Goal: Information Seeking & Learning: Understand process/instructions

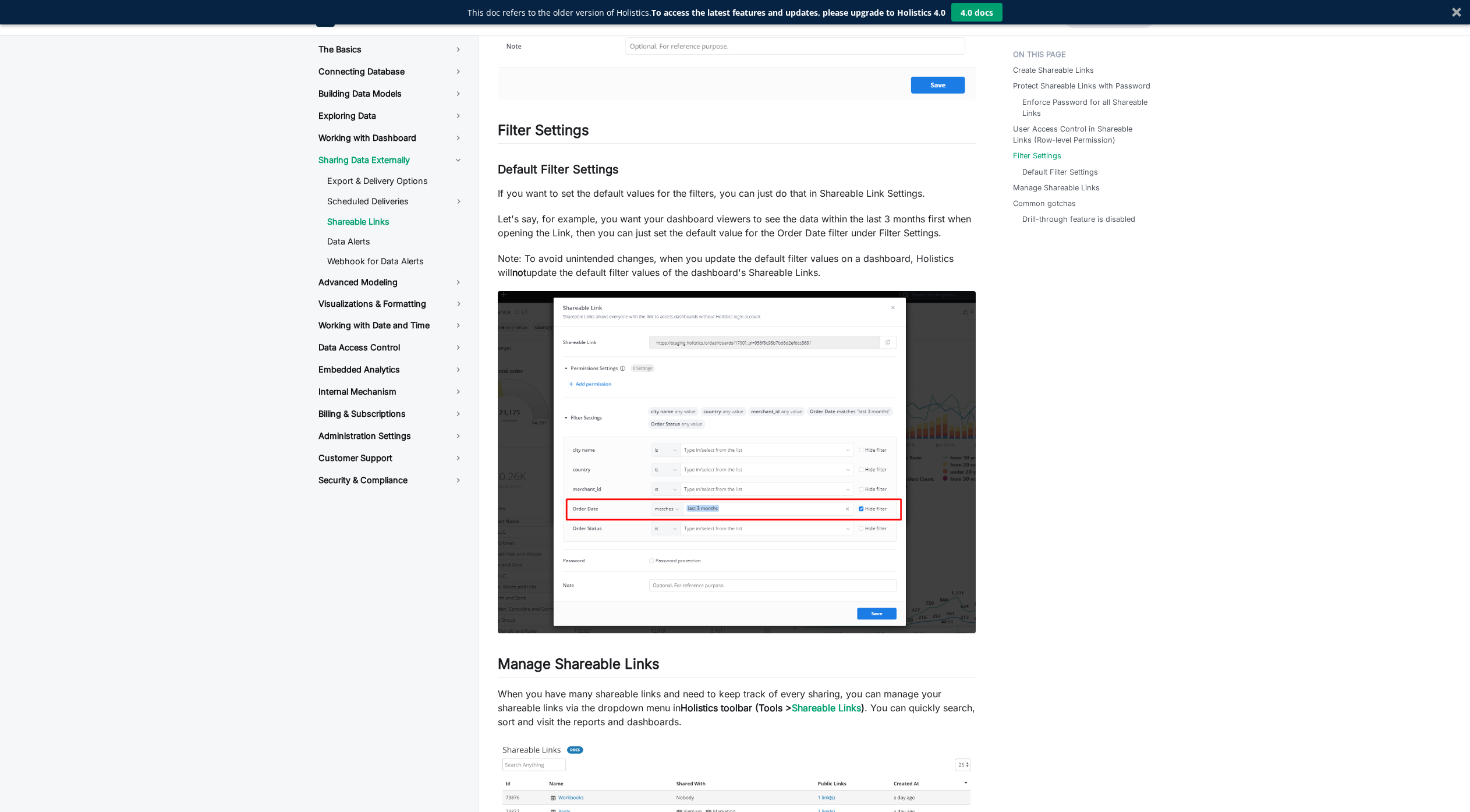
scroll to position [1752, 0]
click at [828, 262] on p "Note: To avoid unintended changes, when you update the default filter values on…" at bounding box center [736, 267] width 478 height 28
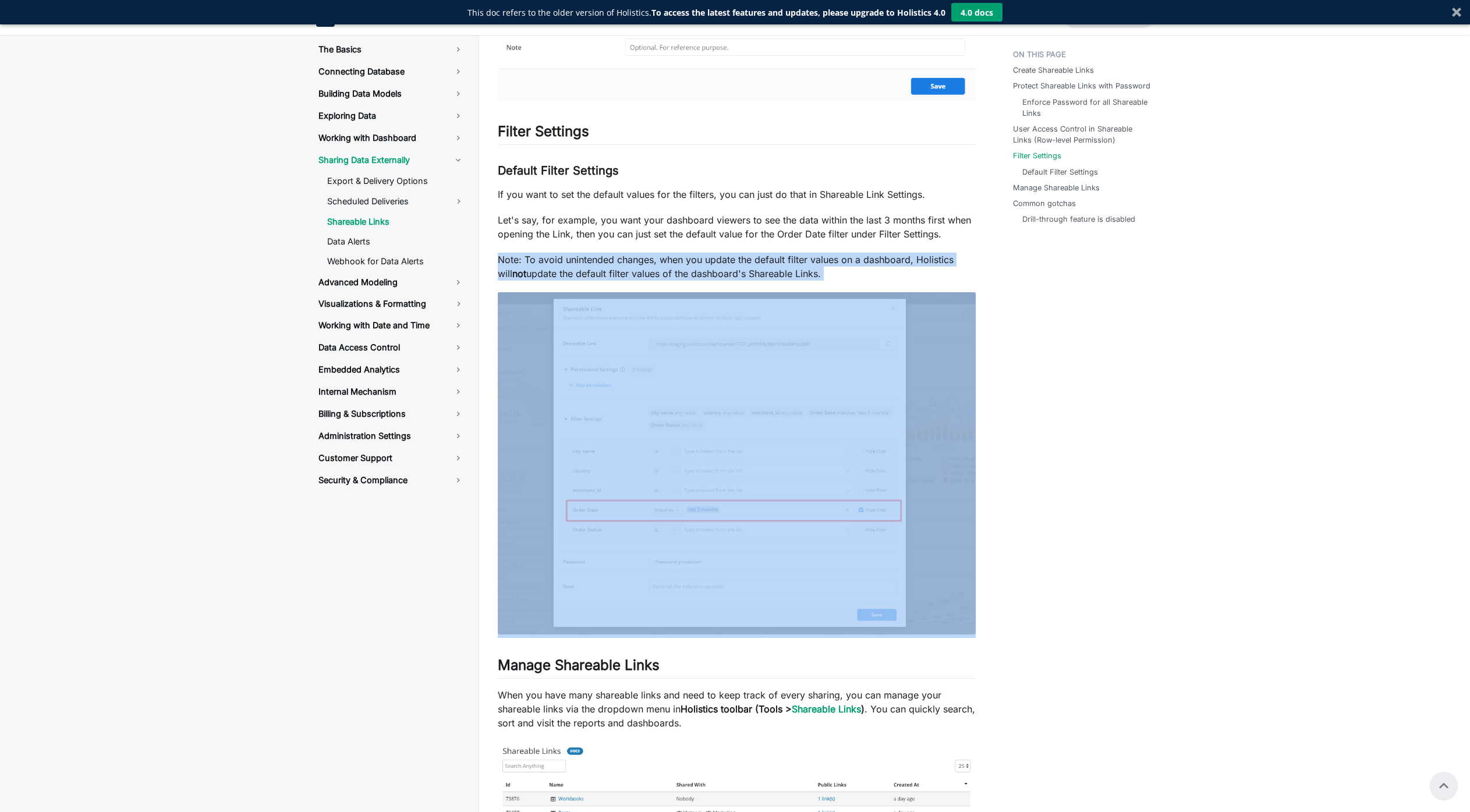
scroll to position [2135, 0]
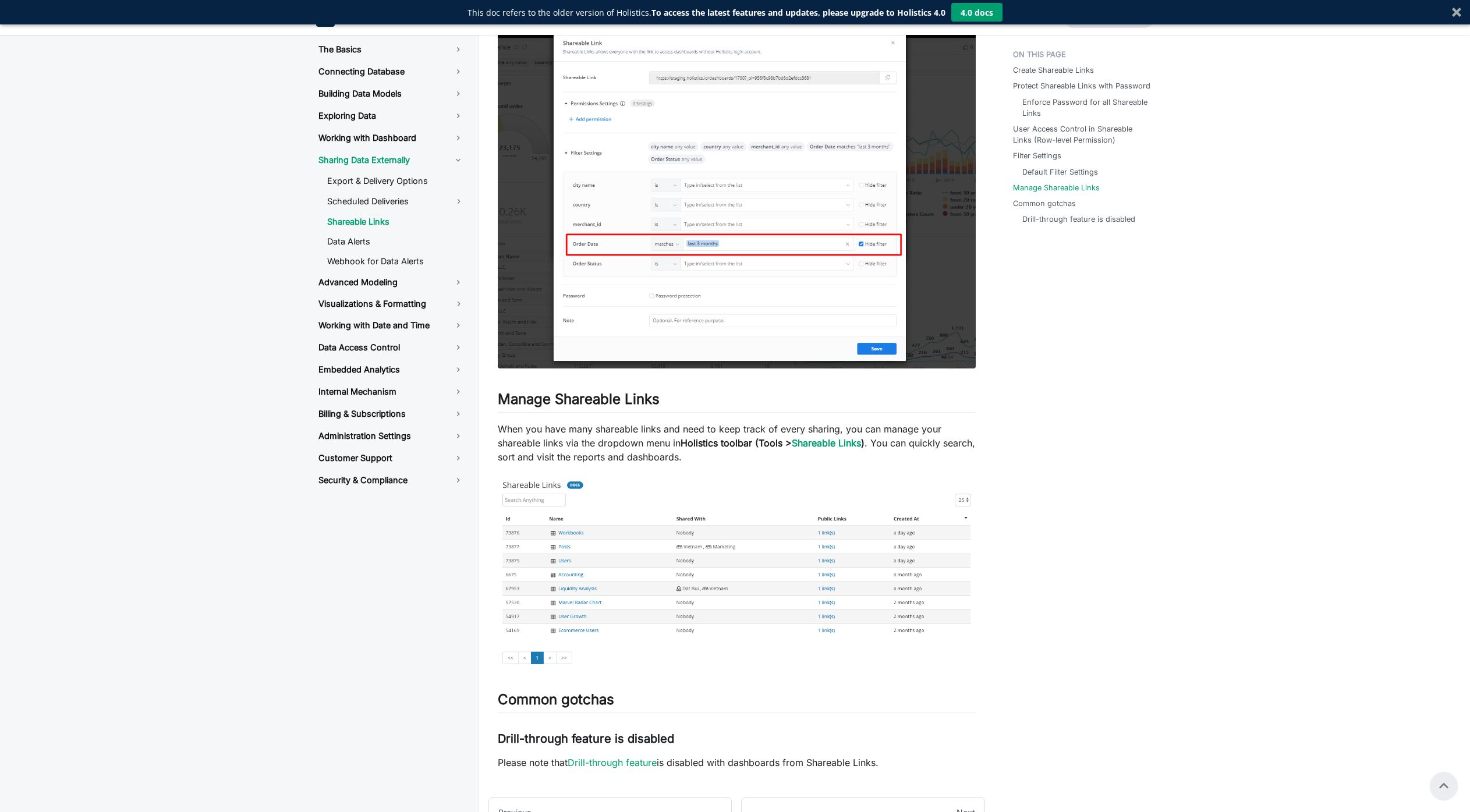
scroll to position [1970, 0]
